Goal: Task Accomplishment & Management: Complete application form

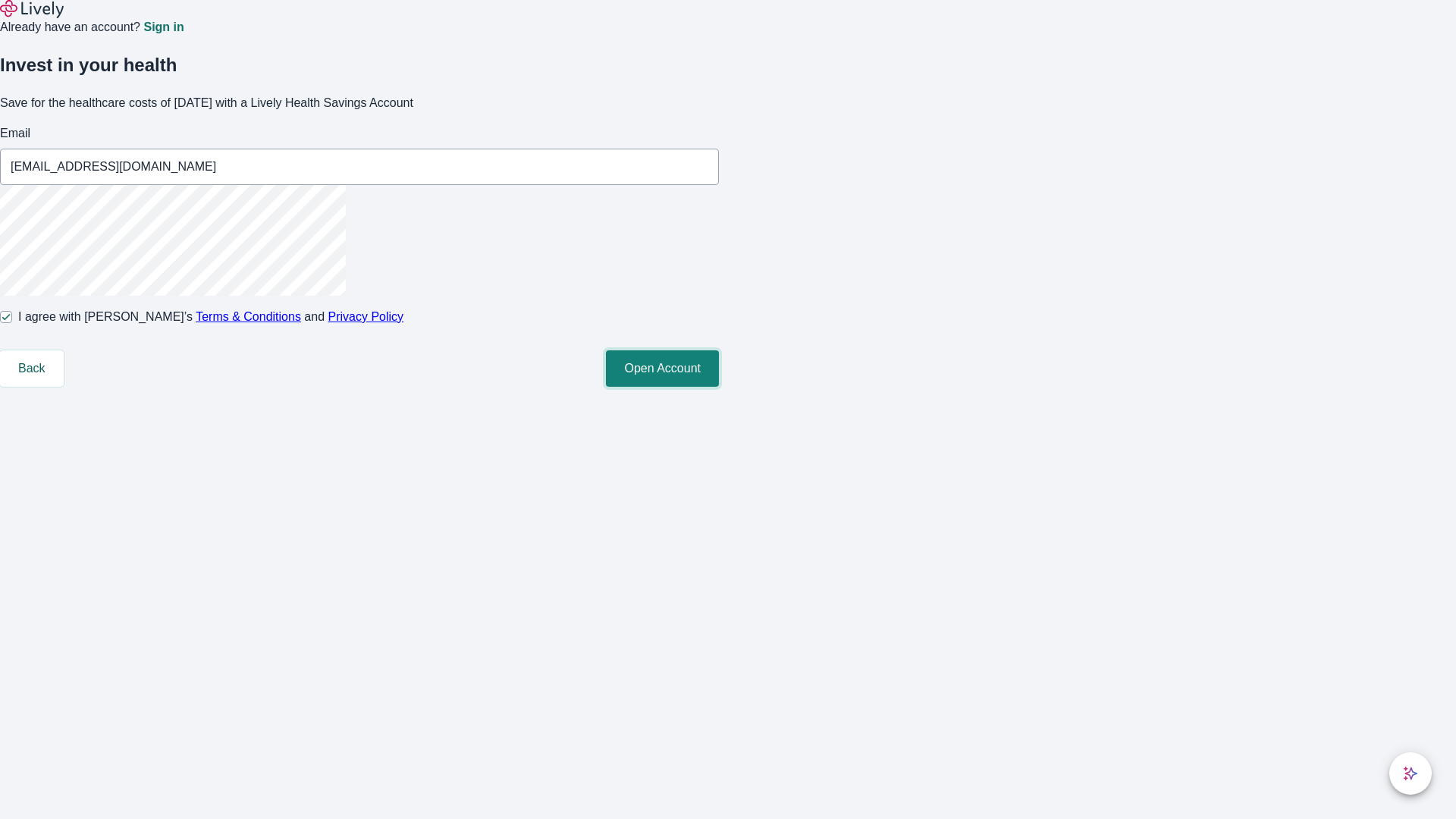
click at [719, 387] on button "Open Account" at bounding box center [662, 368] width 113 height 37
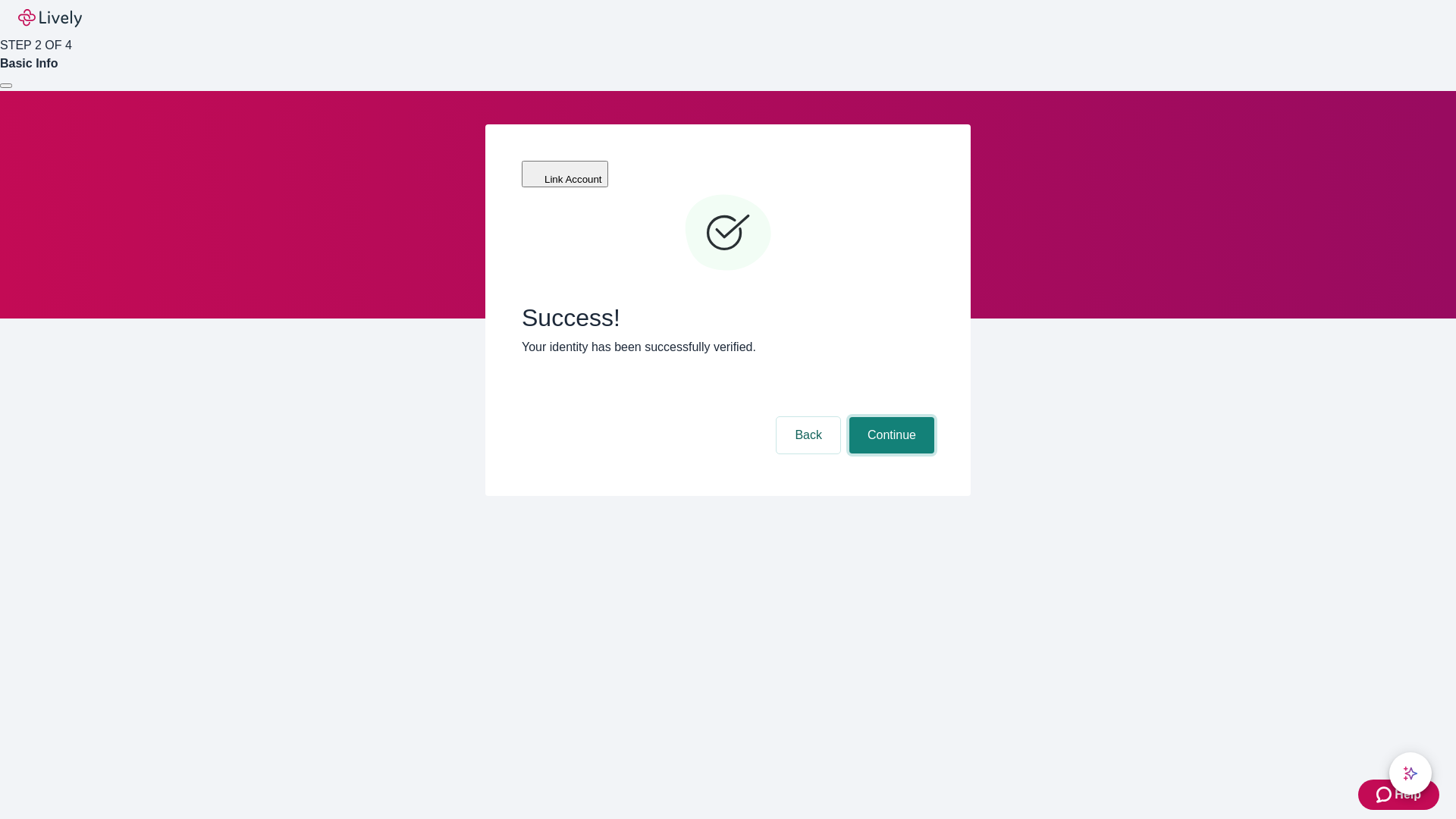
click at [889, 418] on button "Continue" at bounding box center [892, 435] width 85 height 37
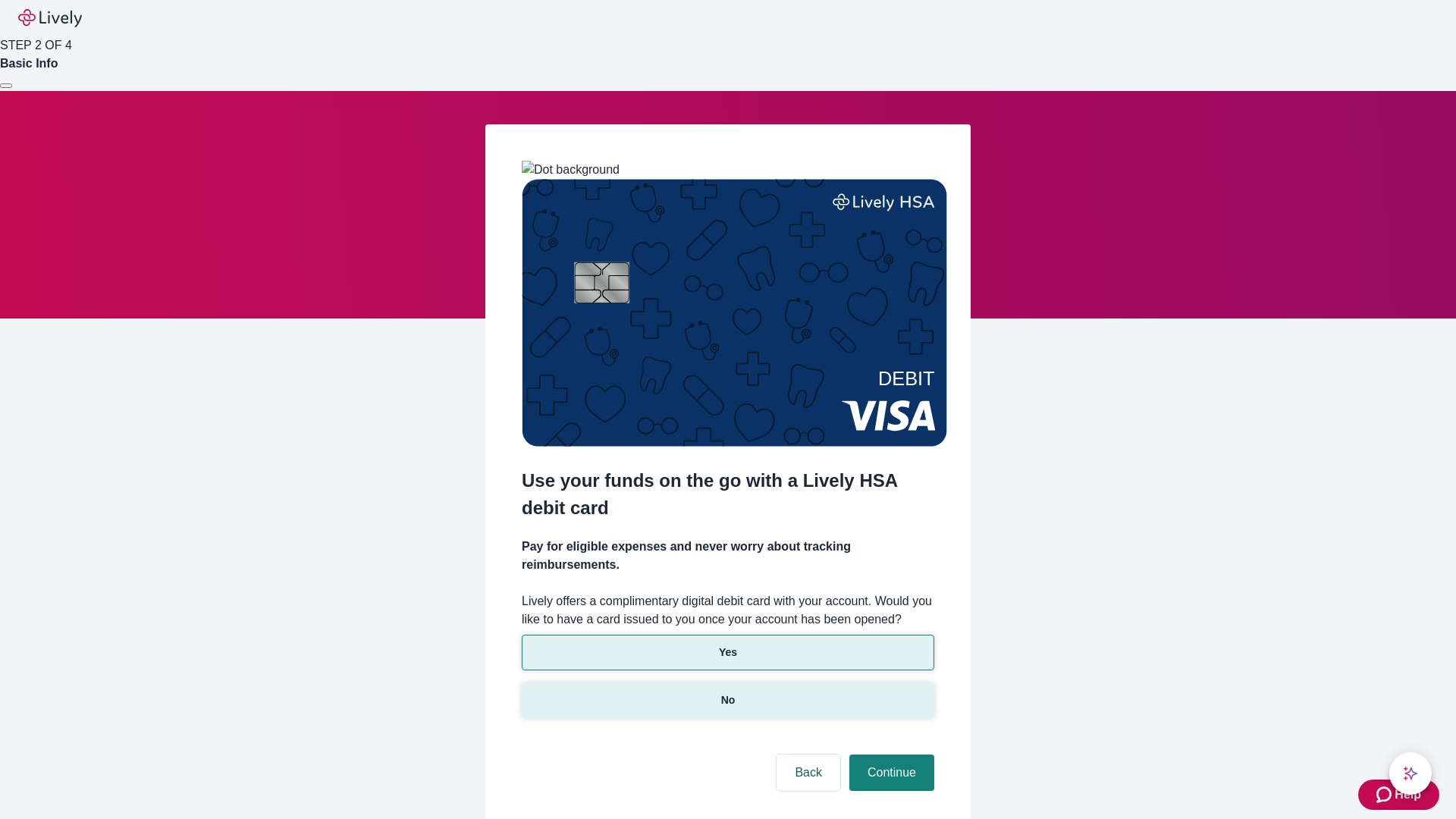
click at [728, 693] on p "No" at bounding box center [728, 701] width 14 height 16
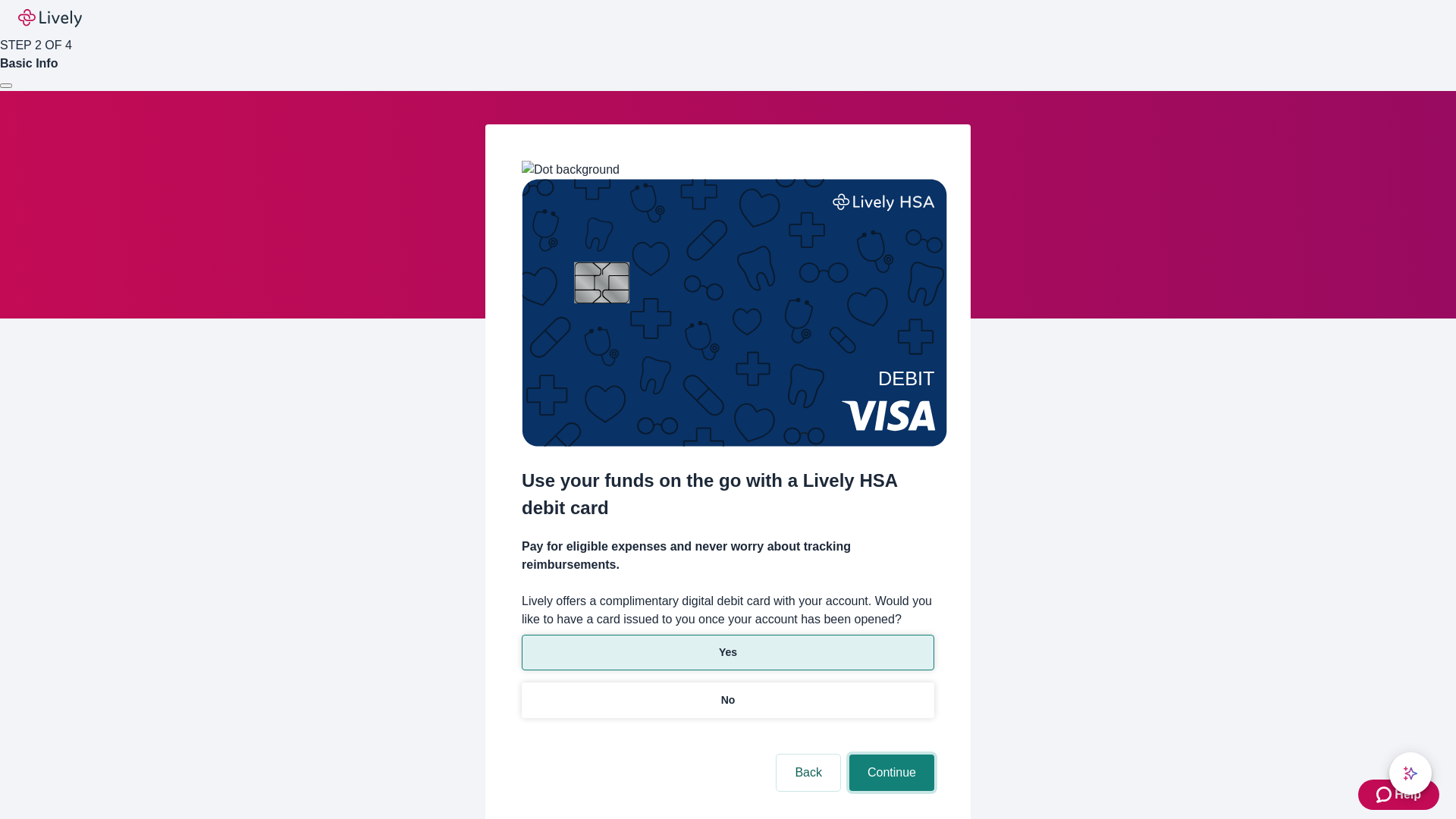
click at [889, 755] on button "Continue" at bounding box center [892, 773] width 85 height 37
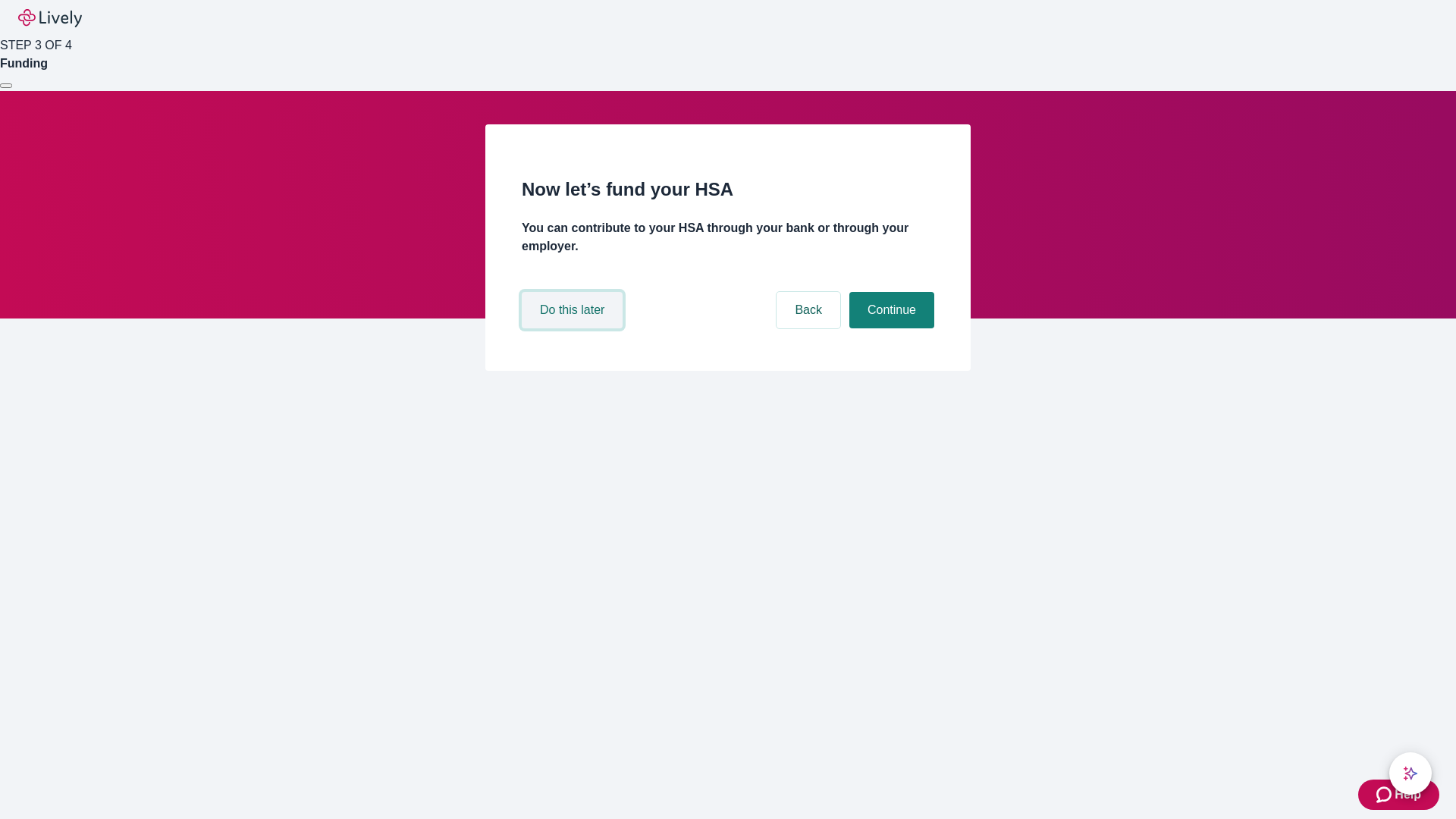
click at [574, 328] on button "Do this later" at bounding box center [572, 310] width 101 height 37
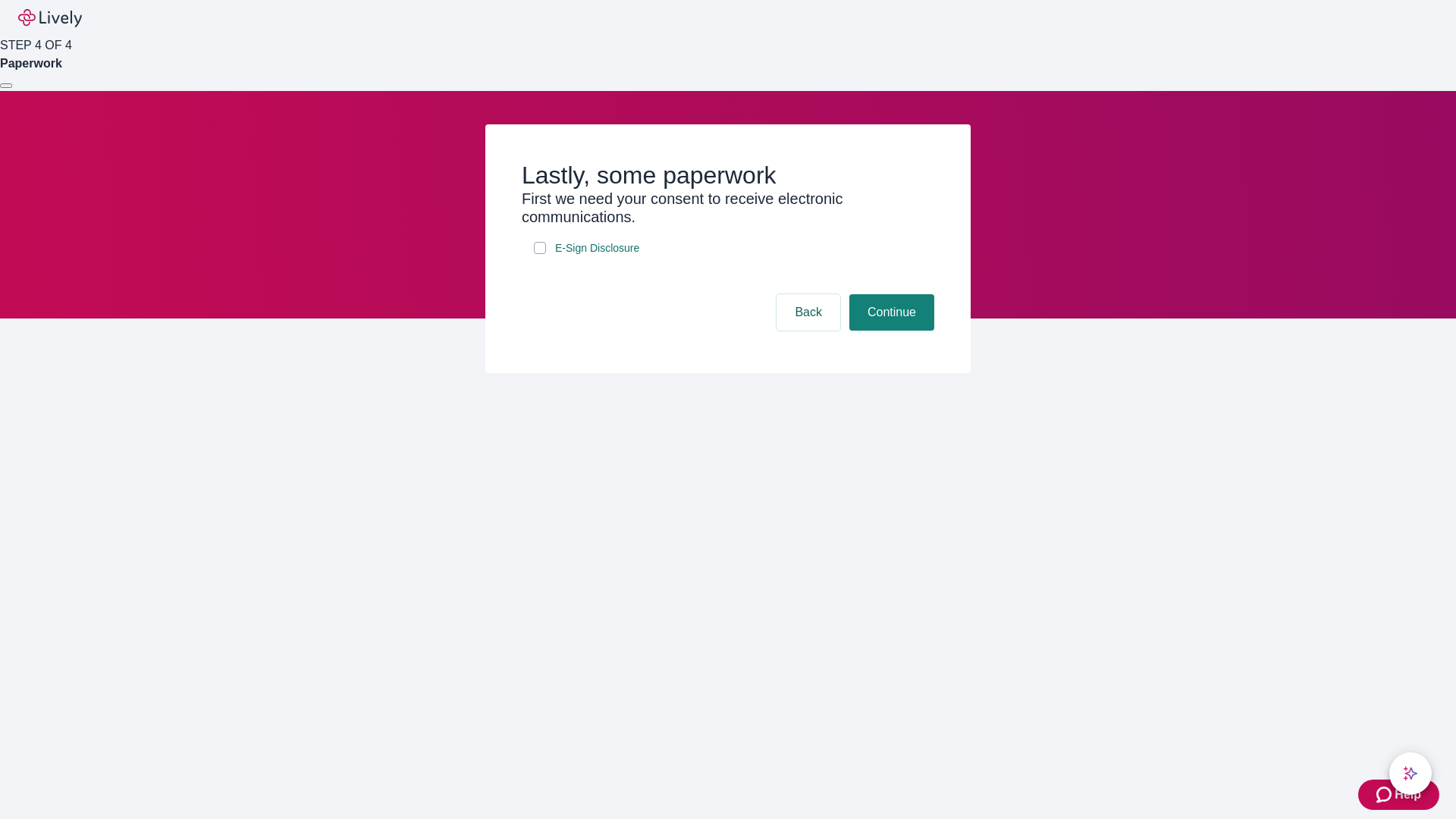
click at [540, 254] on input "E-Sign Disclosure" at bounding box center [540, 248] width 12 height 12
checkbox input "true"
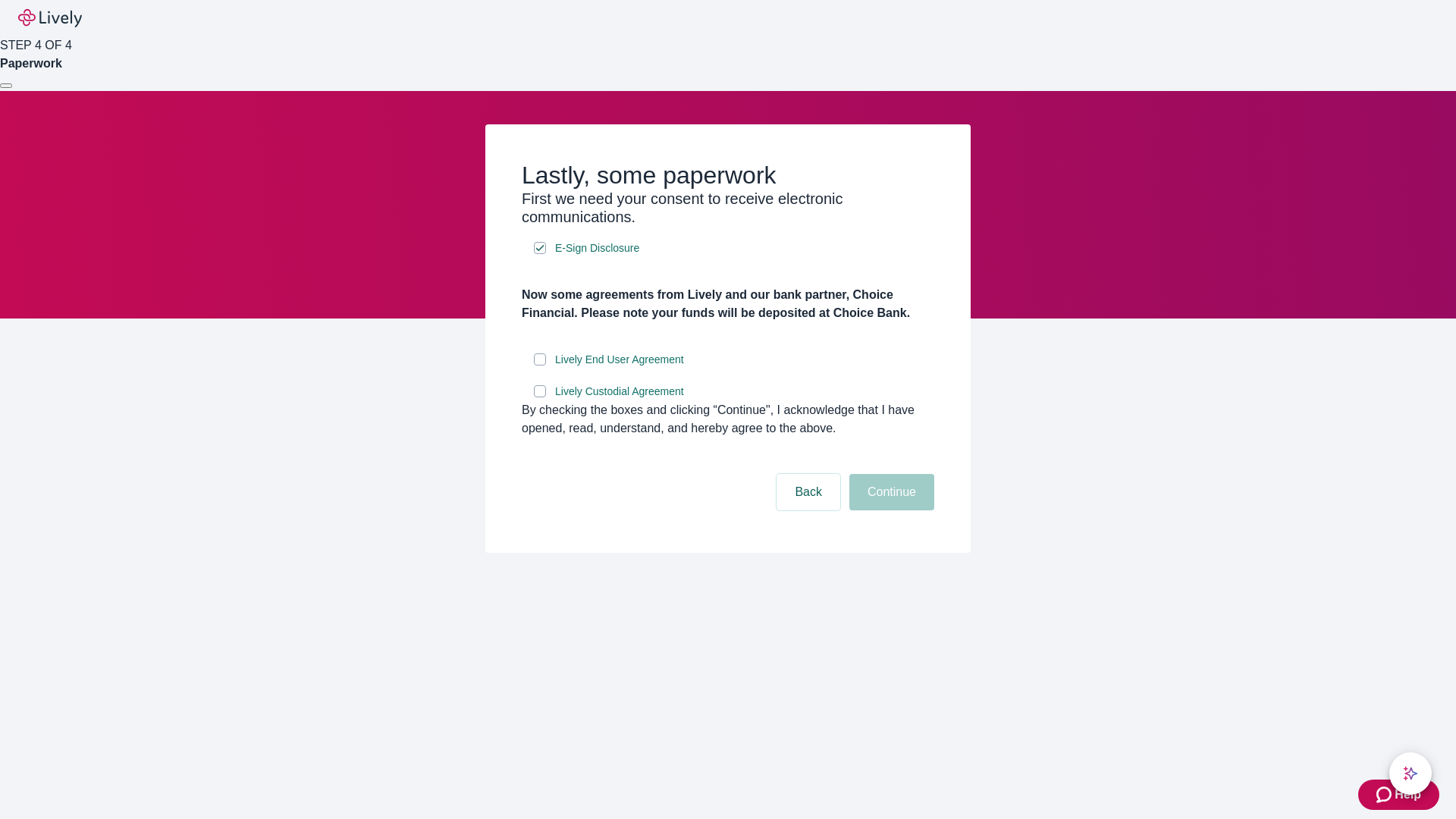
click at [540, 366] on input "Lively End User Agreement" at bounding box center [540, 360] width 12 height 12
checkbox input "true"
click at [540, 397] on input "Lively Custodial Agreement" at bounding box center [540, 391] width 12 height 12
checkbox input "true"
click at [889, 510] on button "Continue" at bounding box center [892, 492] width 85 height 37
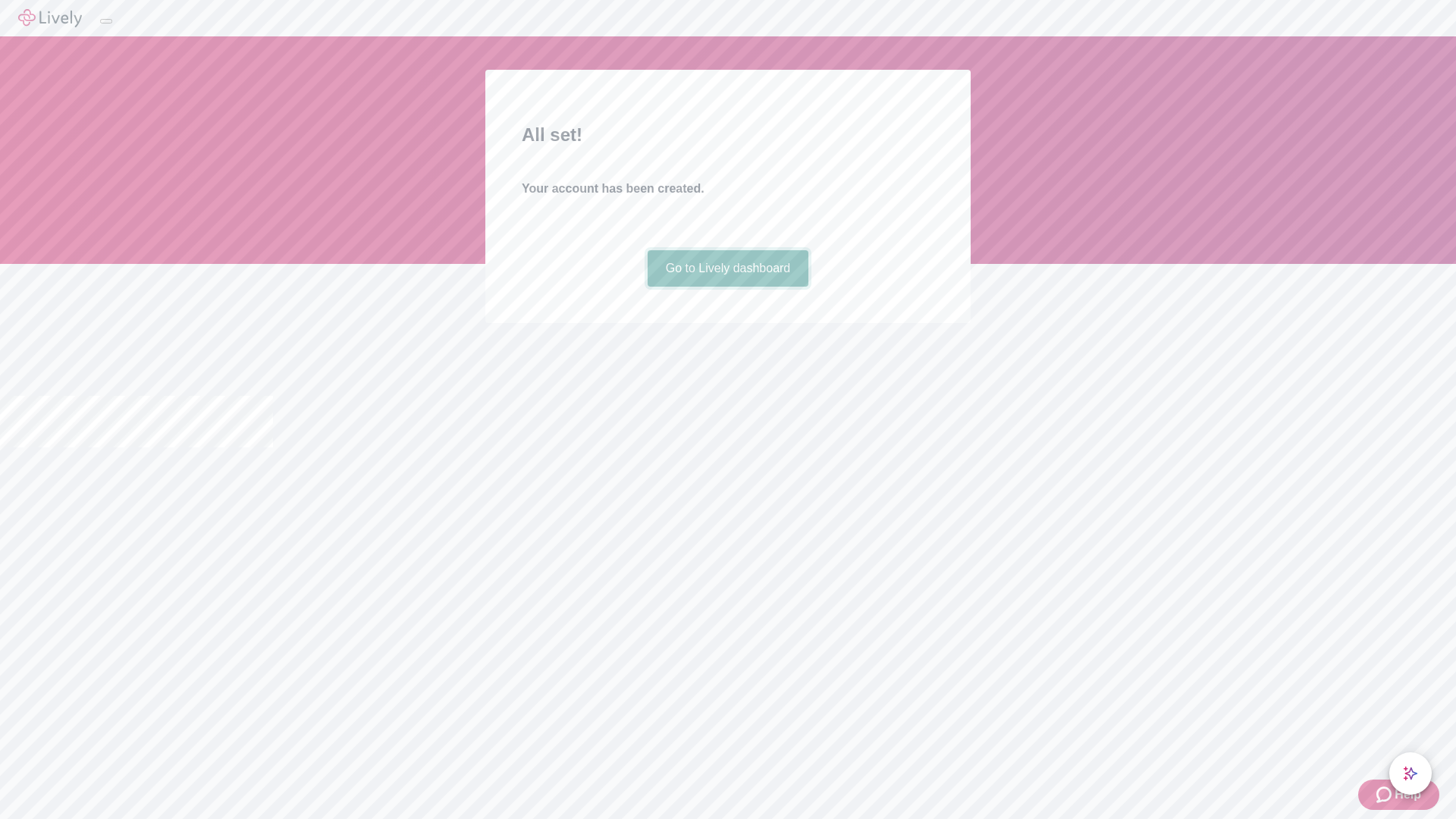
click at [728, 286] on link "Go to Lively dashboard" at bounding box center [728, 268] width 162 height 37
